Goal: Navigation & Orientation: Find specific page/section

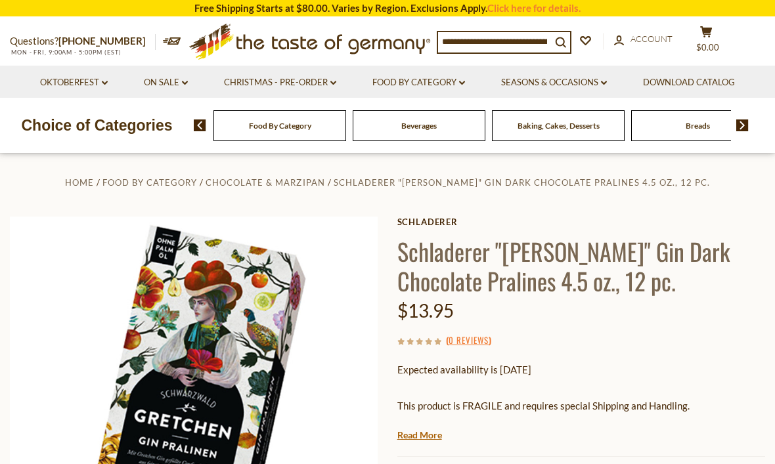
click at [450, 77] on link "Food By Category dropdown_arrow" at bounding box center [418, 83] width 93 height 14
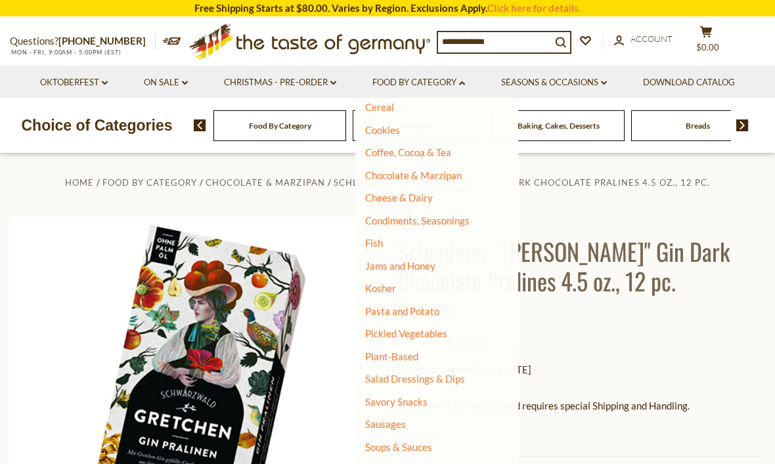
scroll to position [170, 0]
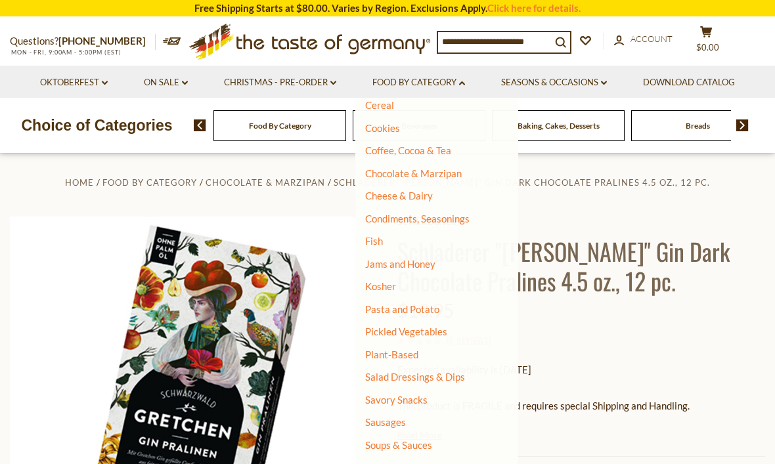
click at [398, 126] on link "Cookies" at bounding box center [382, 128] width 35 height 12
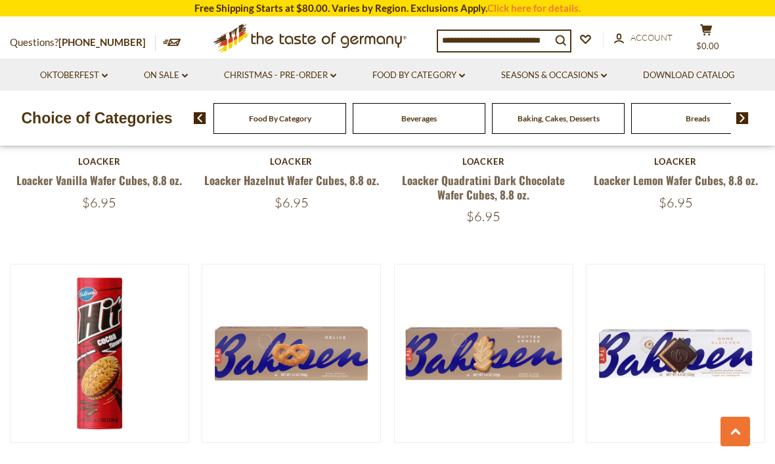
scroll to position [2388, 0]
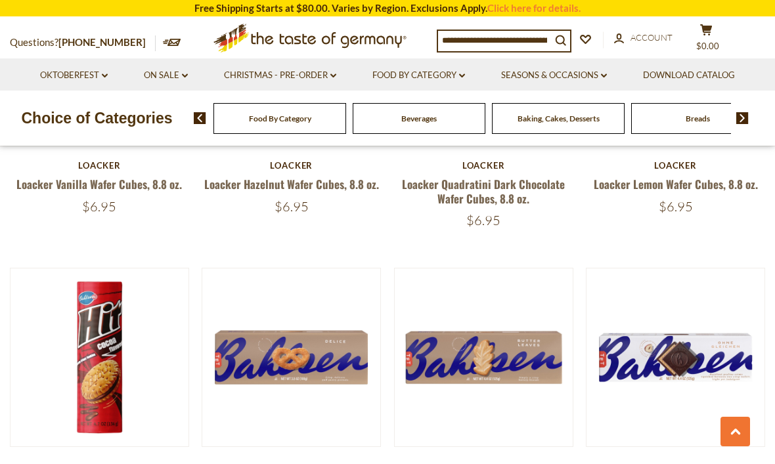
click at [418, 70] on link "Food By Category dropdown_arrow" at bounding box center [418, 75] width 93 height 14
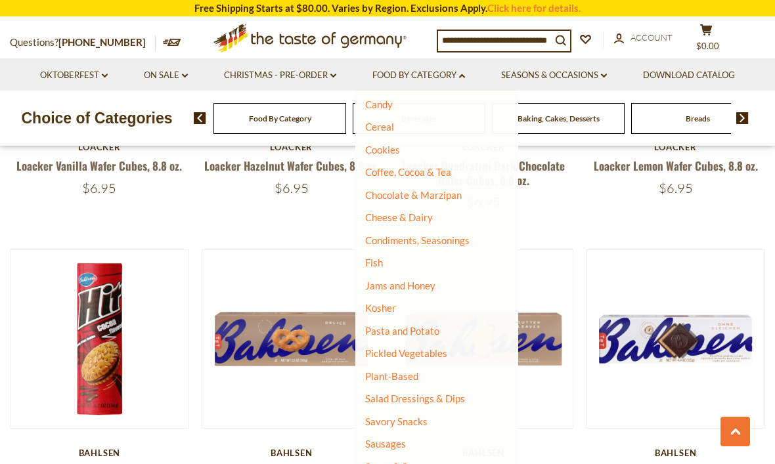
scroll to position [141, 0]
click at [451, 195] on link "Chocolate & Marzipan" at bounding box center [413, 196] width 97 height 12
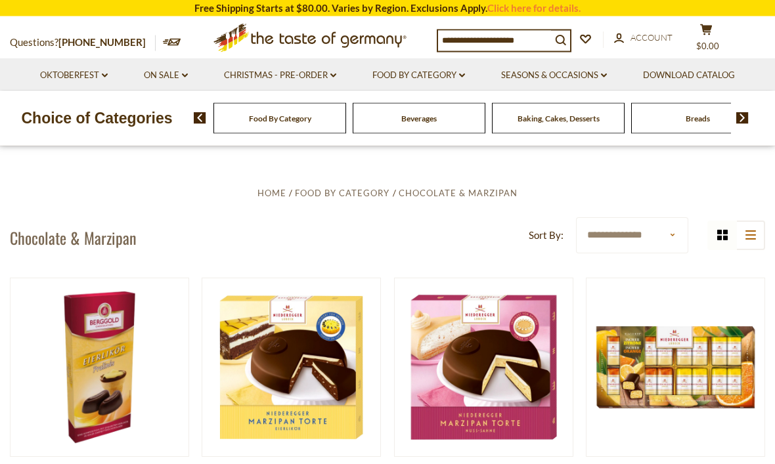
scroll to position [208, 0]
click at [313, 79] on link "Christmas - PRE-ORDER dropdown_arrow" at bounding box center [280, 75] width 112 height 14
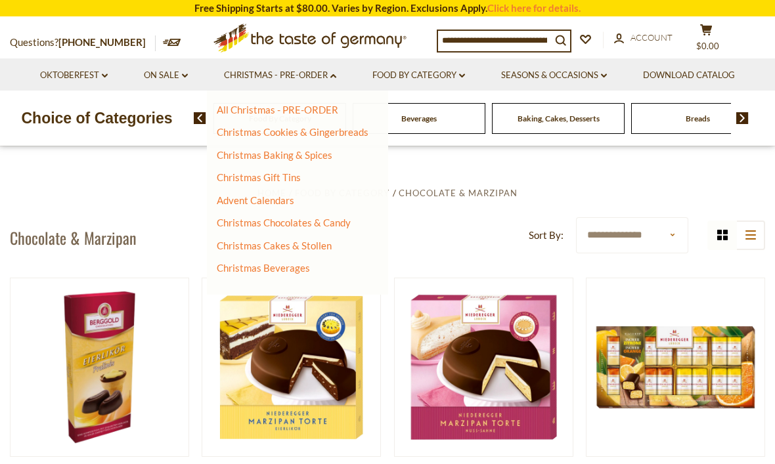
click at [355, 127] on link "Christmas Cookies & Gingerbreads" at bounding box center [293, 132] width 152 height 12
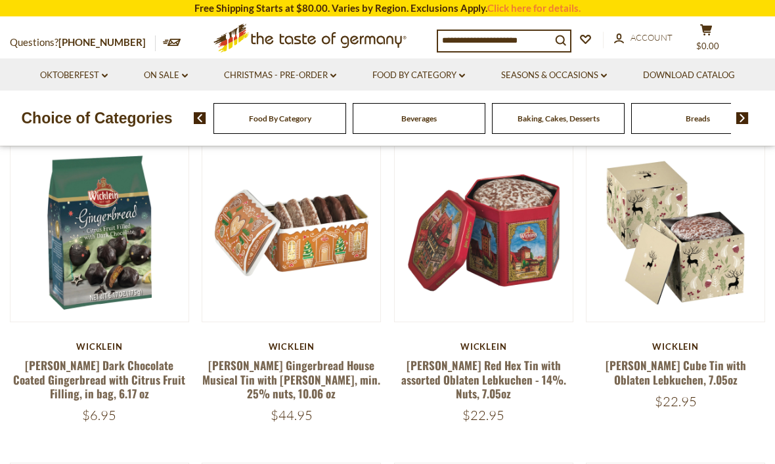
scroll to position [352, 0]
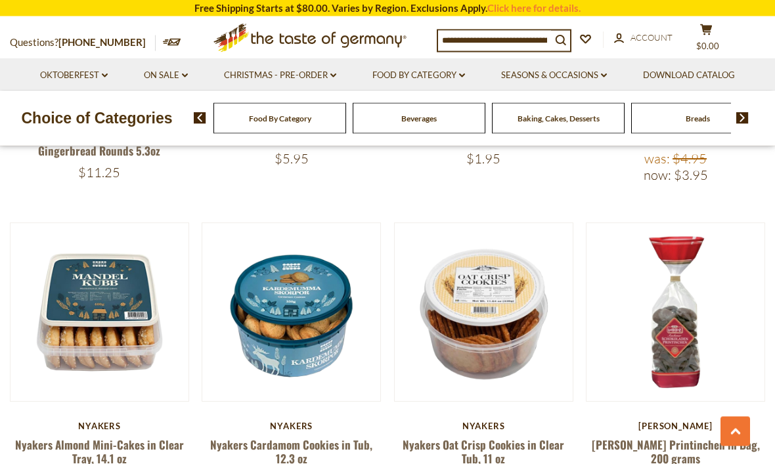
scroll to position [2177, 0]
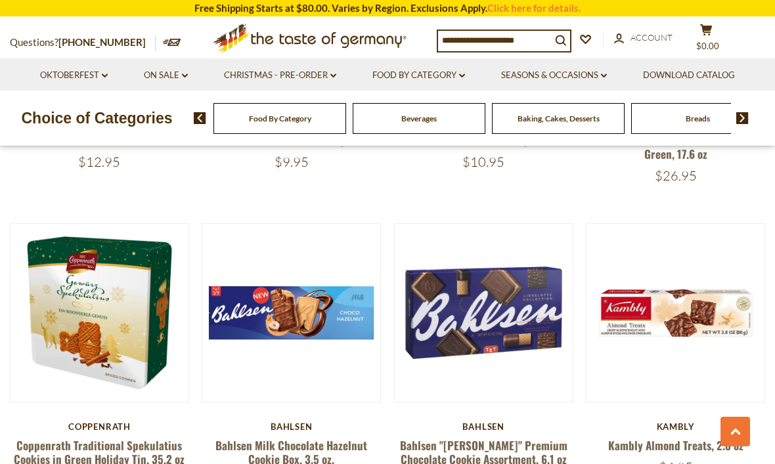
scroll to position [1214, 0]
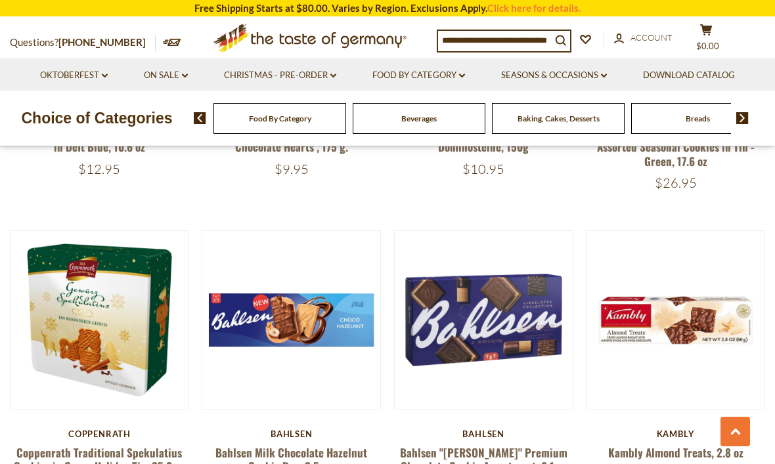
click at [560, 76] on link "Seasons & Occasions dropdown_arrow" at bounding box center [554, 75] width 106 height 14
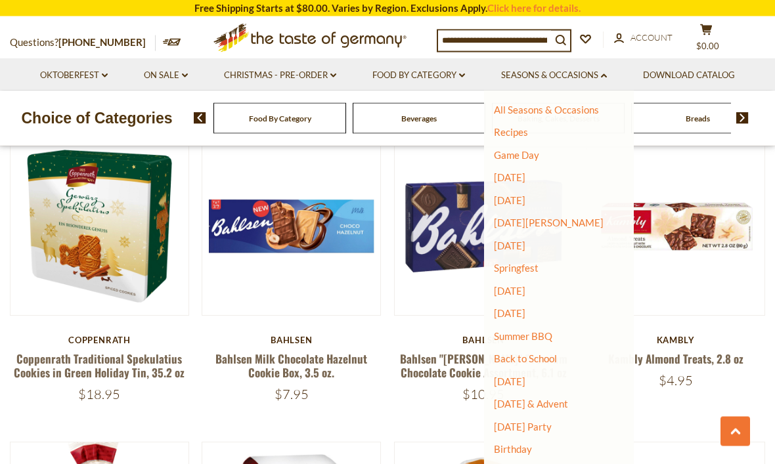
scroll to position [1309, 0]
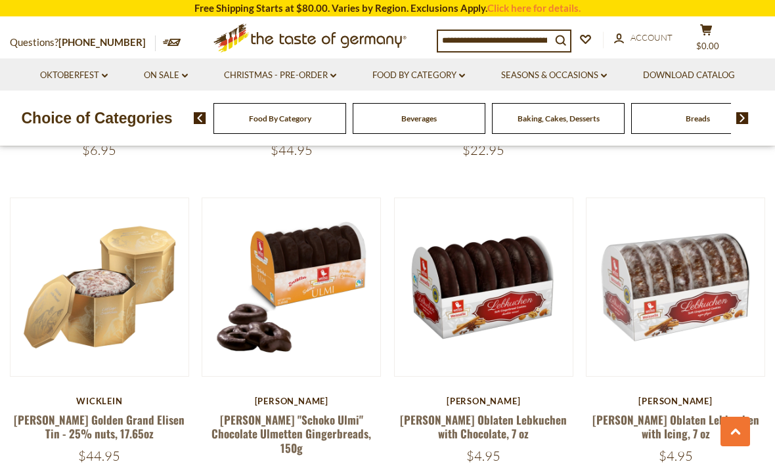
scroll to position [607, 0]
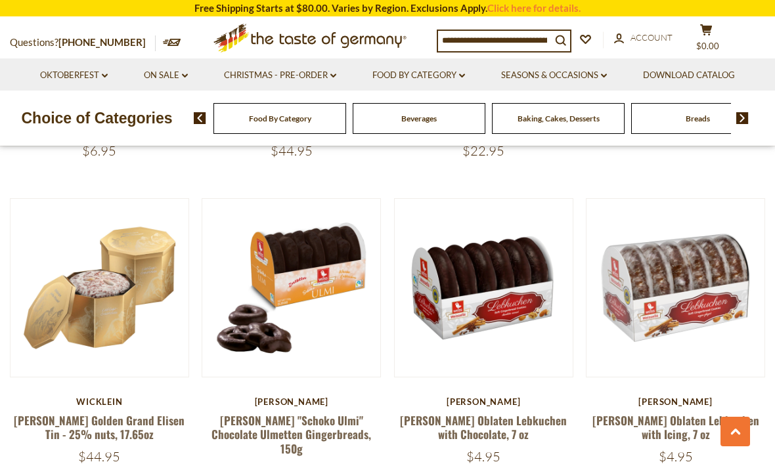
click at [66, 75] on link "Oktoberfest dropdown_arrow" at bounding box center [74, 75] width 68 height 14
